Goal: Task Accomplishment & Management: Manage account settings

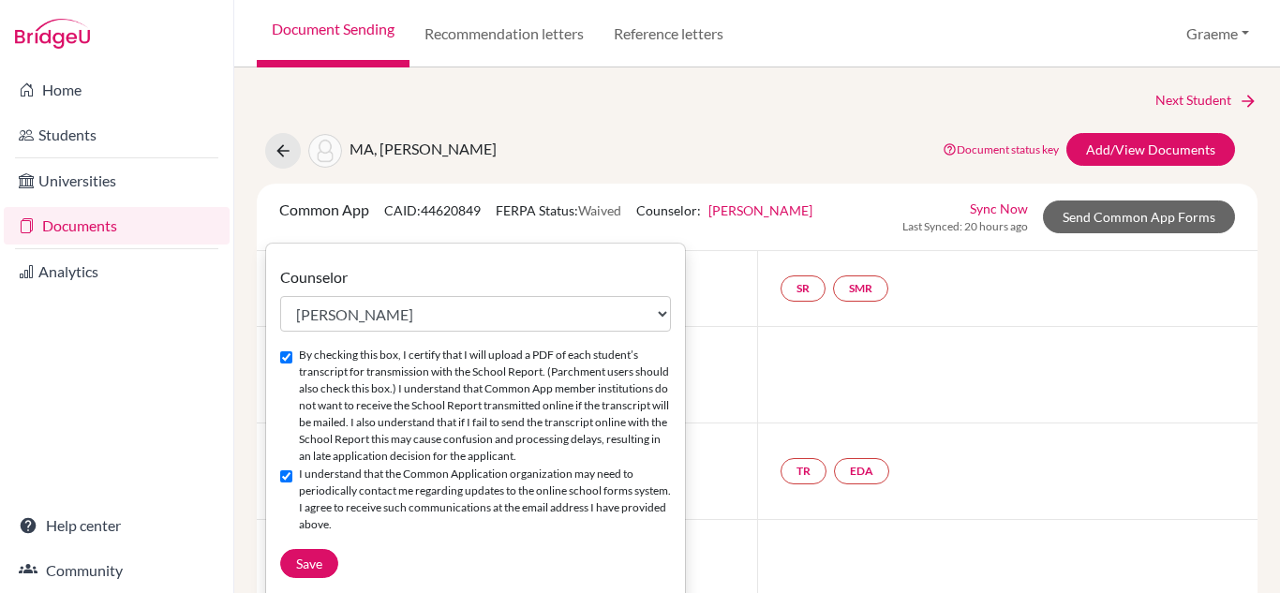
select select "464386"
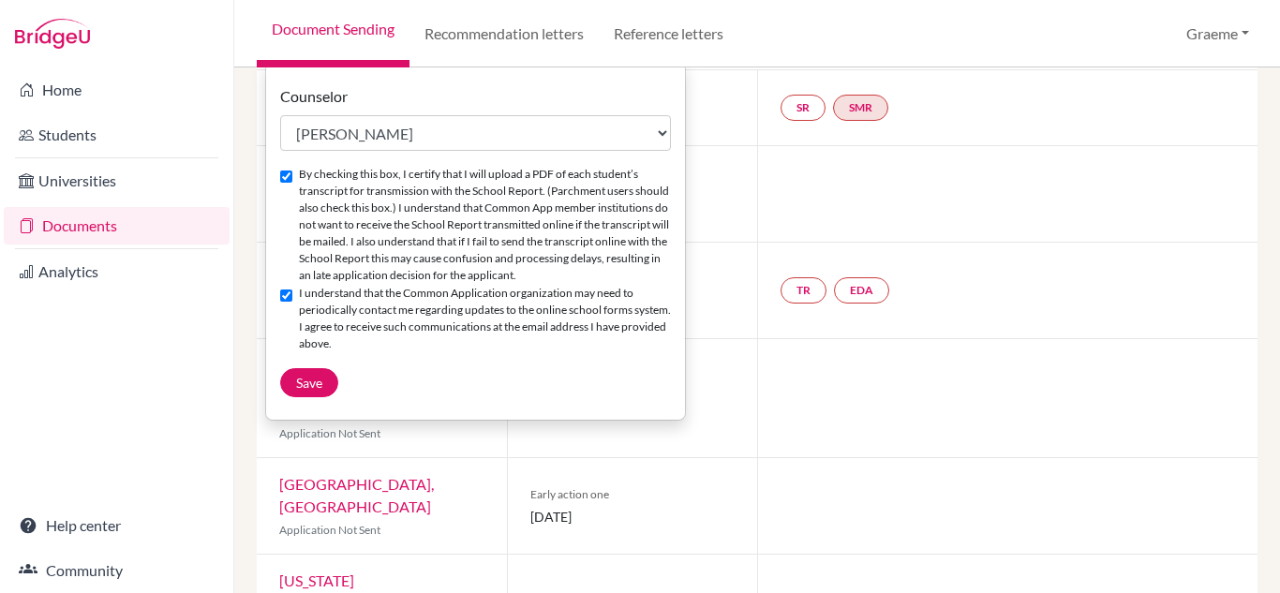
scroll to position [180, 0]
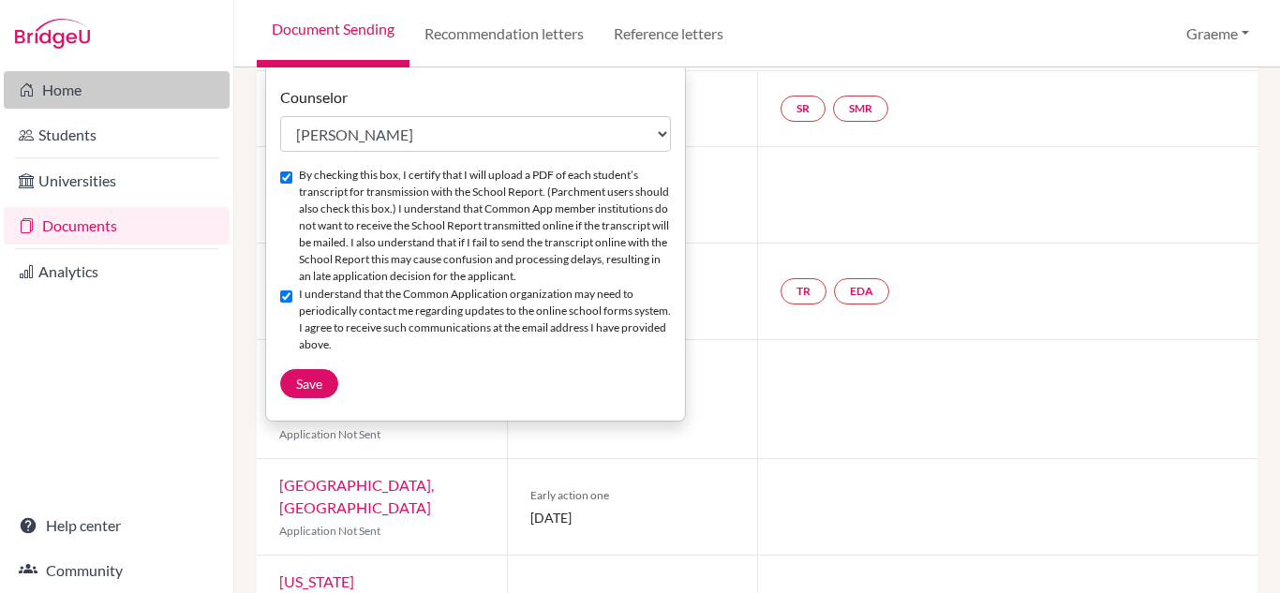
click at [41, 83] on link "Home" at bounding box center [117, 89] width 226 height 37
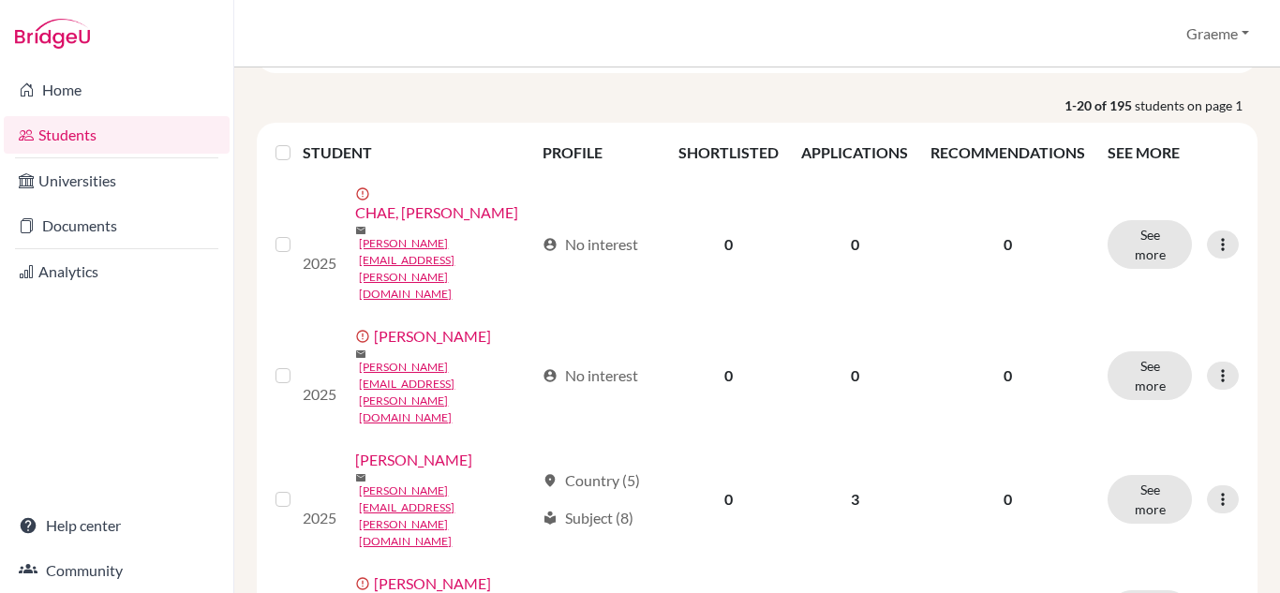
scroll to position [223, 0]
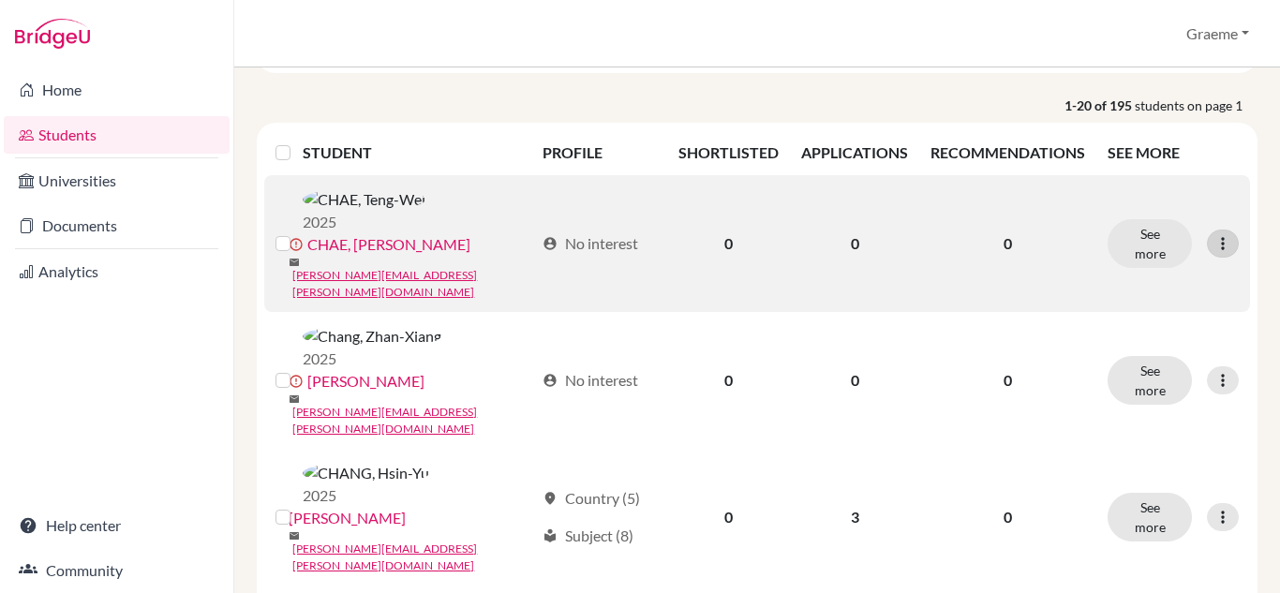
click at [1213, 234] on icon at bounding box center [1222, 243] width 19 height 19
click at [1158, 222] on button "See more" at bounding box center [1149, 243] width 84 height 49
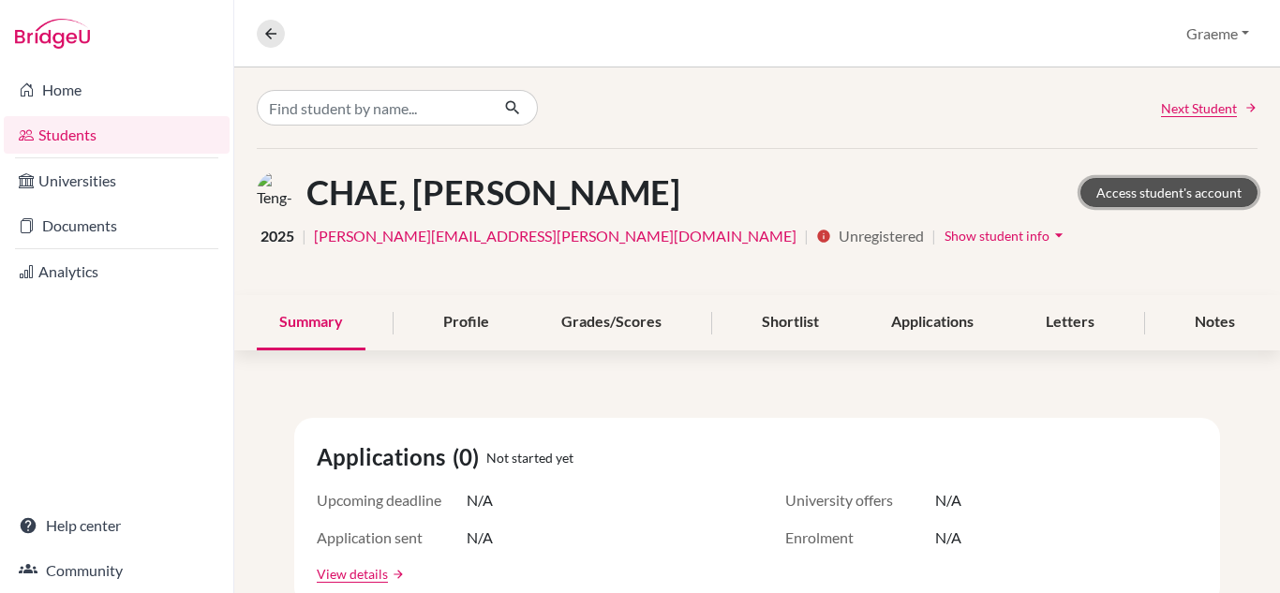
click at [1136, 185] on link "Access student's account" at bounding box center [1168, 192] width 177 height 29
